Goal: Information Seeking & Learning: Understand process/instructions

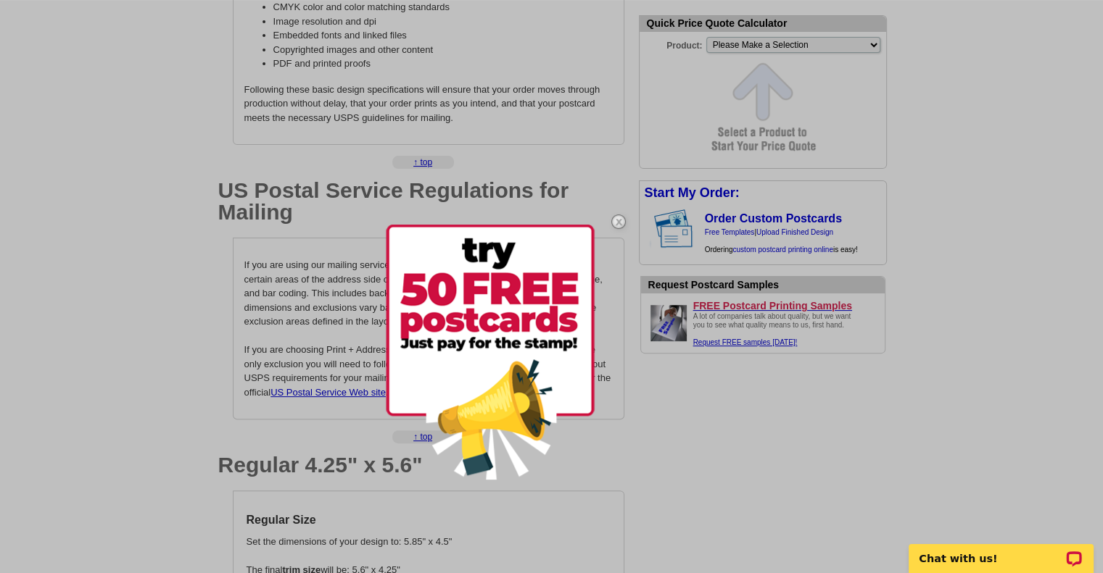
click at [320, 312] on div at bounding box center [551, 286] width 1103 height 573
click at [618, 220] on img at bounding box center [618, 222] width 42 height 42
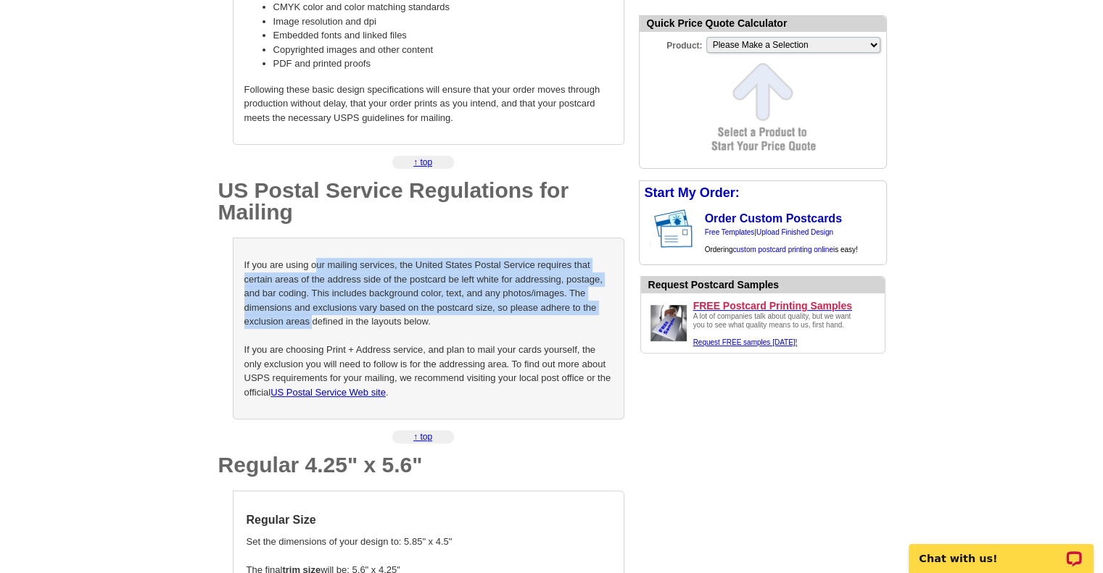
drag, startPoint x: 316, startPoint y: 269, endPoint x: 313, endPoint y: 322, distance: 53.0
click at [313, 322] on p "If you are using our mailing services, the United States Postal Service require…" at bounding box center [428, 328] width 368 height 141
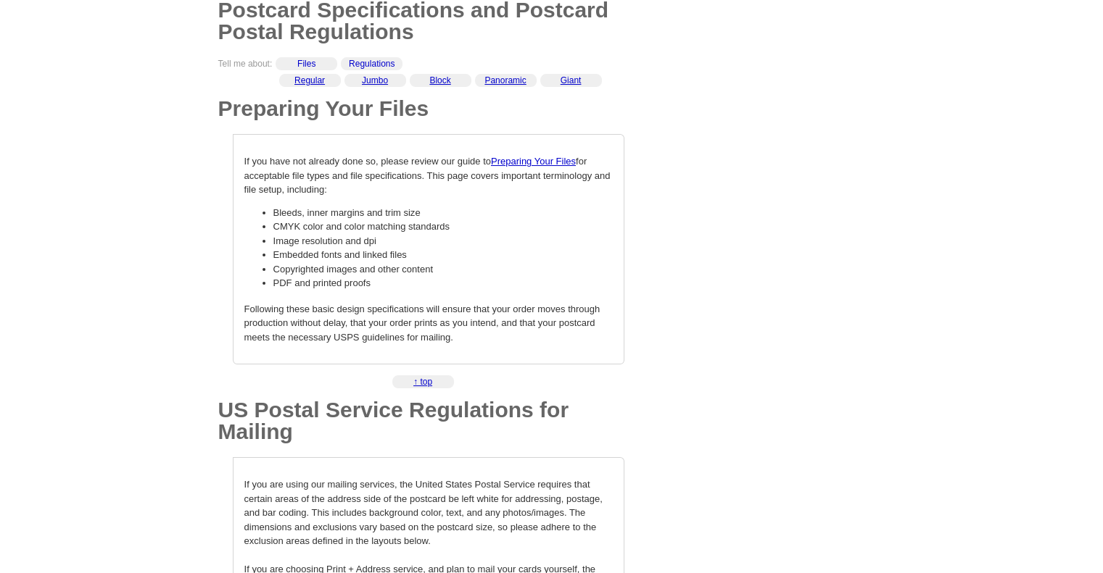
scroll to position [72, 0]
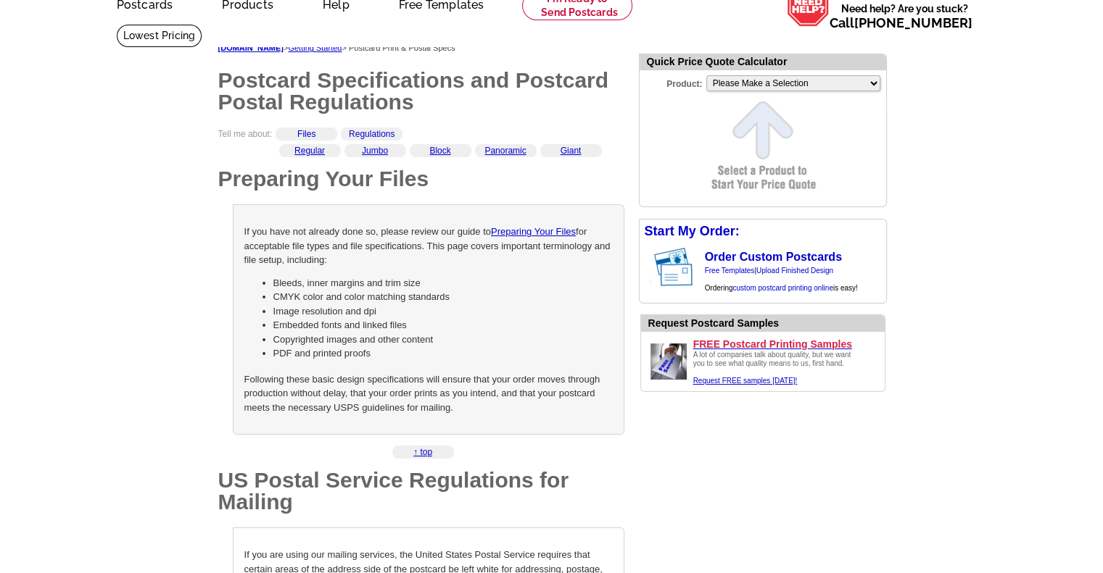
click at [448, 273] on div "If you have not already done so, please review our guide to Preparing Your File…" at bounding box center [428, 319] width 391 height 231
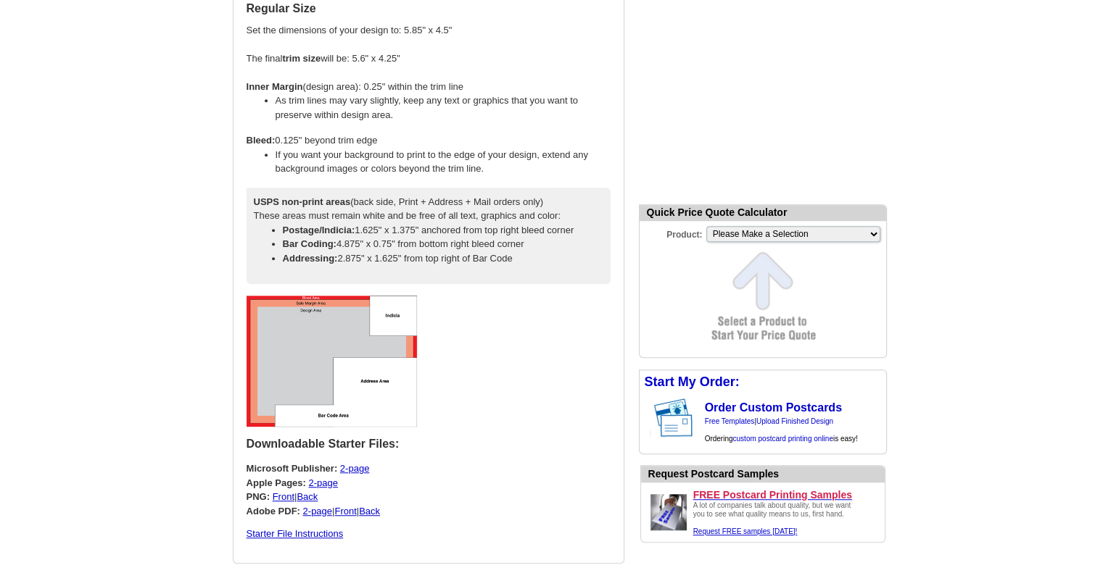
scroll to position [870, 0]
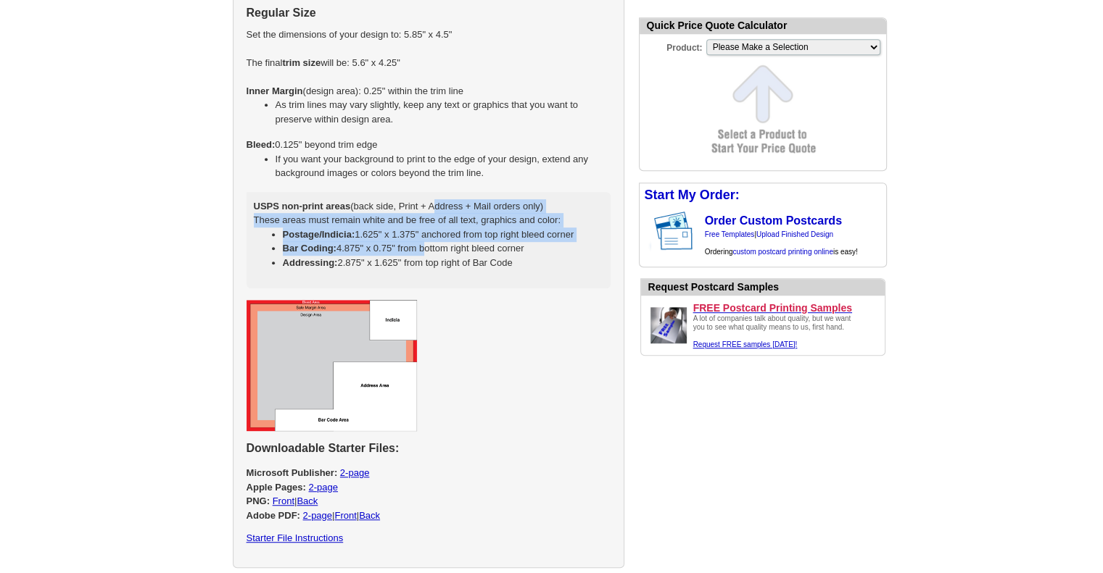
drag, startPoint x: 432, startPoint y: 205, endPoint x: 423, endPoint y: 252, distance: 47.2
click at [423, 252] on div "USPS non-print areas (back side, Print + Address + Mail orders only) These area…" at bounding box center [428, 240] width 364 height 97
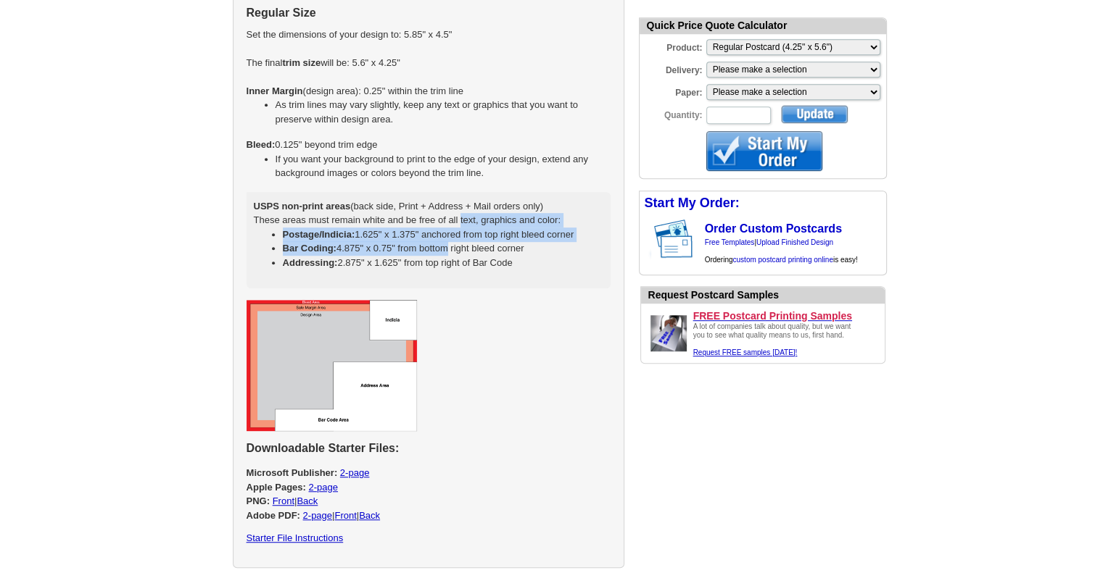
drag, startPoint x: 440, startPoint y: 252, endPoint x: 426, endPoint y: 216, distance: 38.1
click at [426, 216] on div "USPS non-print areas (back side, Print + Address + Mail orders only) These area…" at bounding box center [428, 240] width 364 height 97
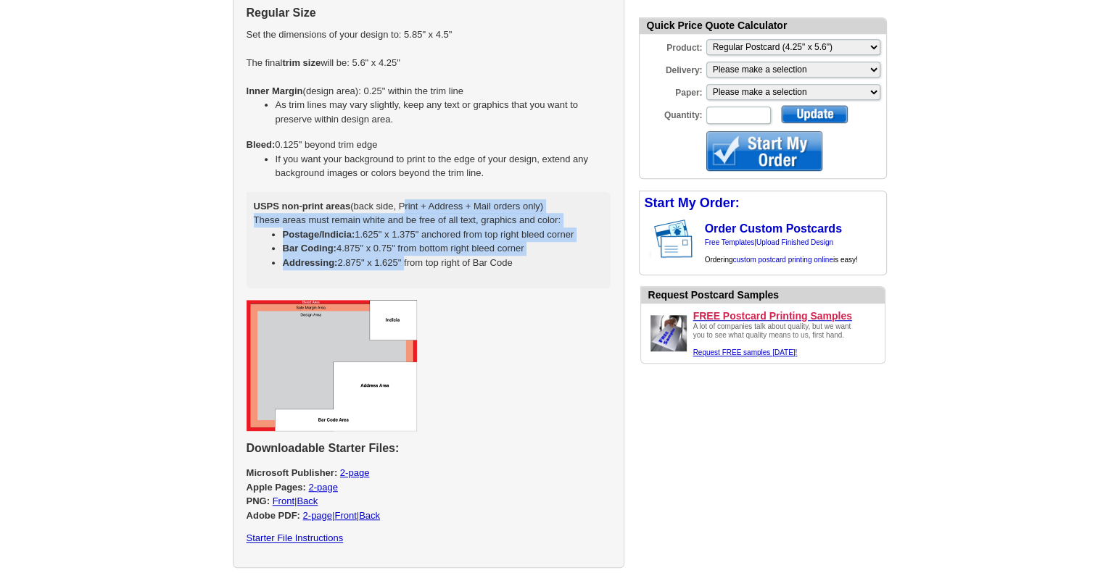
drag, startPoint x: 400, startPoint y: 213, endPoint x: 403, endPoint y: 275, distance: 61.7
click at [403, 275] on div "USPS non-print areas (back side, Print + Address + Mail orders only) These area…" at bounding box center [428, 240] width 364 height 97
drag, startPoint x: 436, startPoint y: 260, endPoint x: 428, endPoint y: 220, distance: 40.0
click at [428, 220] on div "USPS non-print areas (back side, Print + Address + Mail orders only) These area…" at bounding box center [428, 240] width 364 height 97
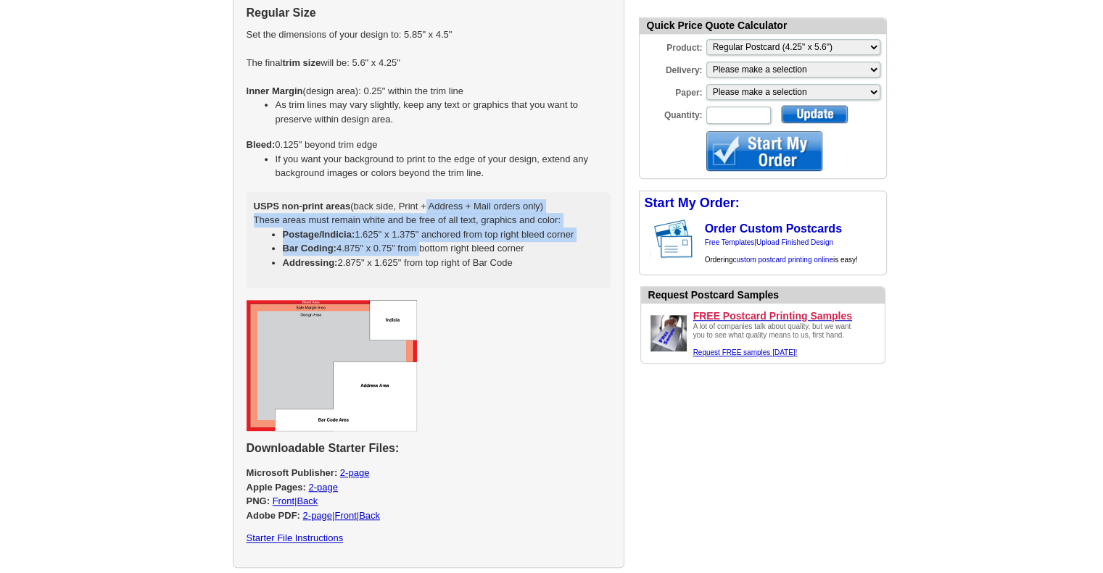
drag, startPoint x: 424, startPoint y: 207, endPoint x: 416, endPoint y: 249, distance: 42.8
click at [416, 249] on div "USPS non-print areas (back side, Print + Address + Mail orders only) These area…" at bounding box center [428, 240] width 364 height 97
click at [416, 249] on li "Bar Coding: 4.875" x 0.75" from bottom right bleed corner" at bounding box center [443, 248] width 320 height 14
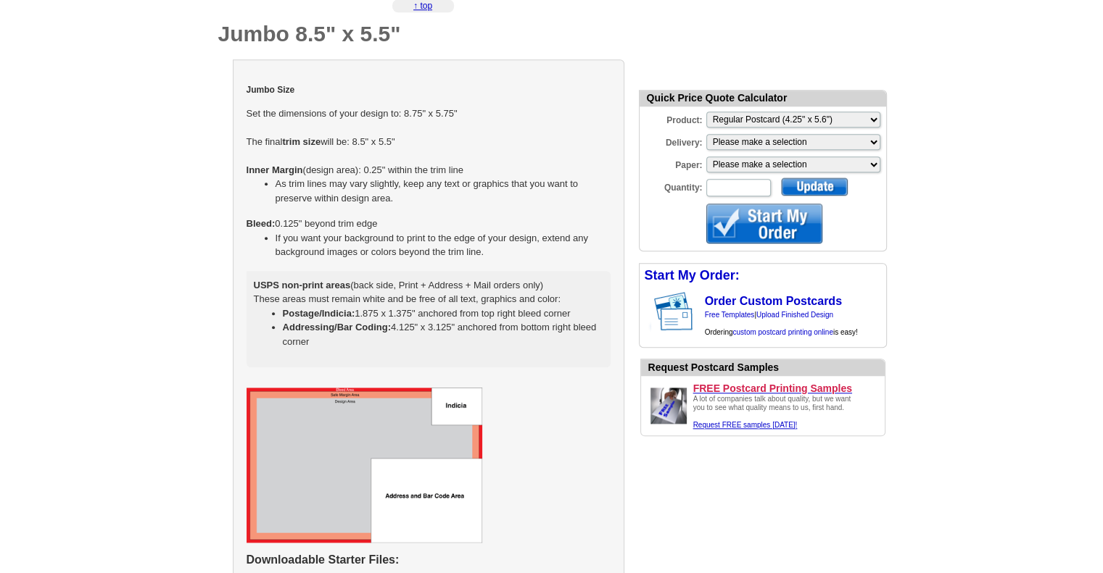
scroll to position [1450, 0]
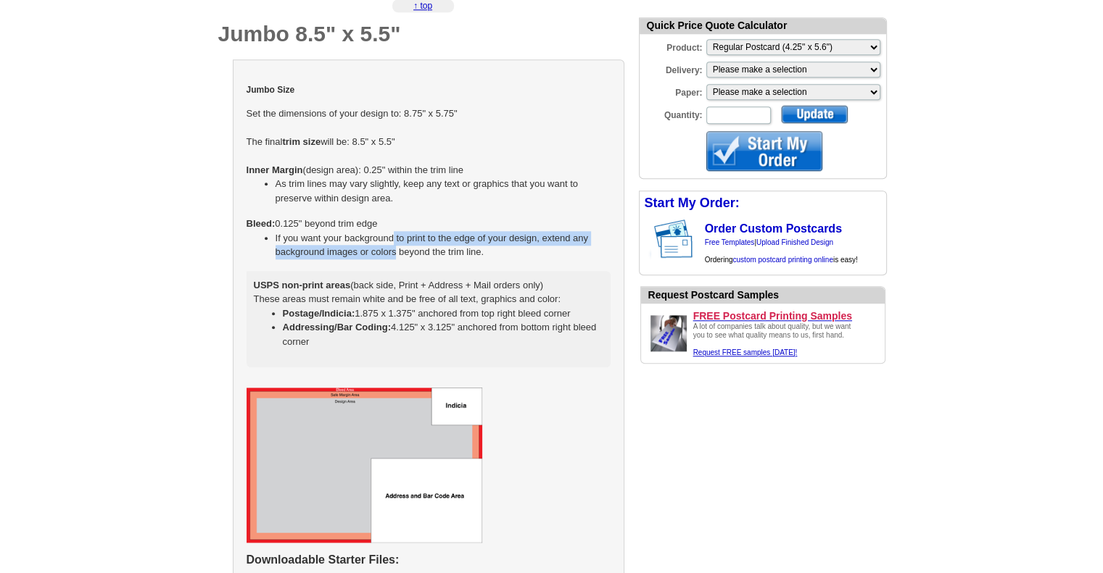
drag, startPoint x: 397, startPoint y: 253, endPoint x: 391, endPoint y: 240, distance: 14.0
click at [391, 240] on li "If you want your background to print to the edge of your design, extend any bac…" at bounding box center [442, 245] width 335 height 28
select select "2"
drag, startPoint x: 381, startPoint y: 241, endPoint x: 384, endPoint y: 258, distance: 17.1
click at [384, 258] on td "Jumbo Size Set the dimensions of your design to: 8.75" x 5.75" The final trim s…" at bounding box center [428, 224] width 365 height 305
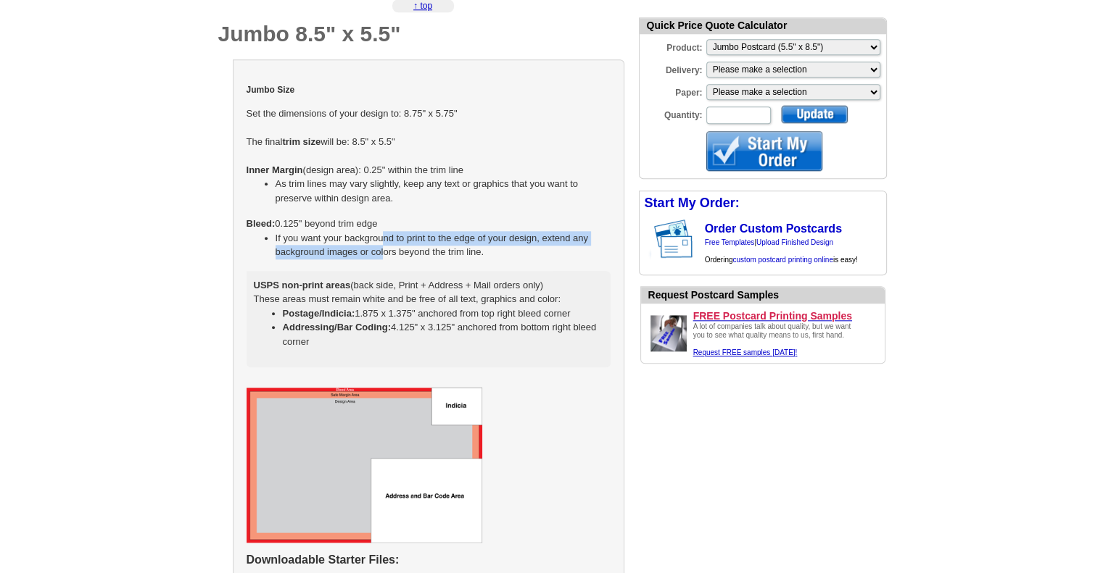
click at [384, 258] on td "Jumbo Size Set the dimensions of your design to: 8.75" x 5.75" The final trim s…" at bounding box center [428, 224] width 365 height 305
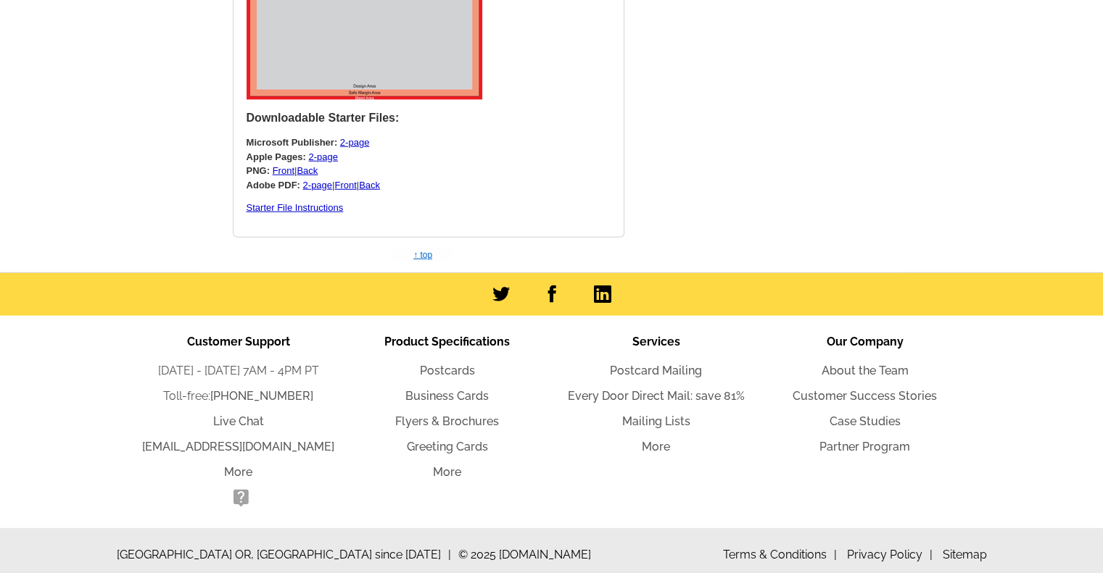
scroll to position [4075, 0]
